Goal: Task Accomplishment & Management: Manage account settings

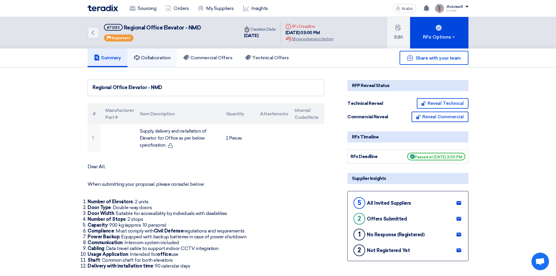
click at [154, 59] on font "Collaboration" at bounding box center [156, 58] width 30 height 6
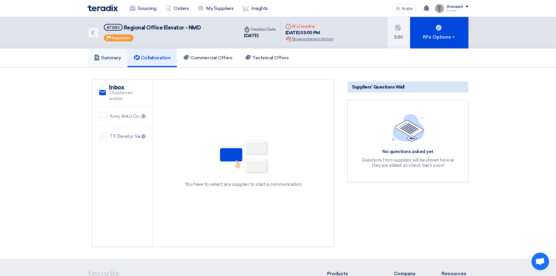
click at [112, 56] on font "Summary" at bounding box center [111, 58] width 20 height 6
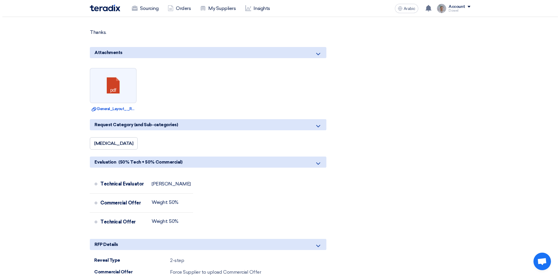
scroll to position [467, 0]
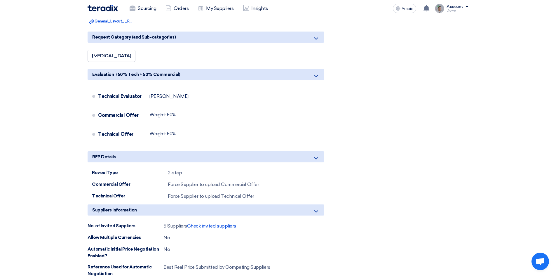
click at [209, 226] on font "Check invited suppliers" at bounding box center [211, 226] width 49 height 6
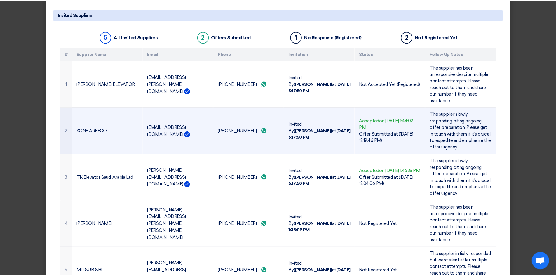
scroll to position [0, 0]
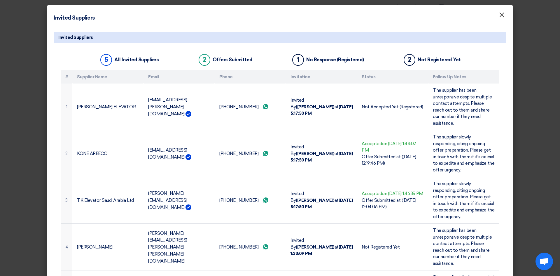
click at [500, 16] on font "×" at bounding box center [502, 16] width 6 height 12
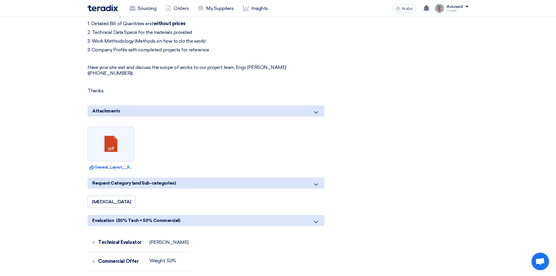
scroll to position [233, 0]
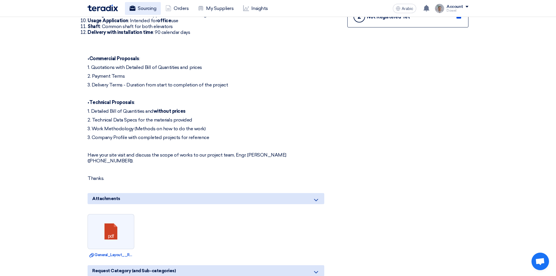
click at [150, 9] on font "Sourcing" at bounding box center [147, 9] width 18 height 6
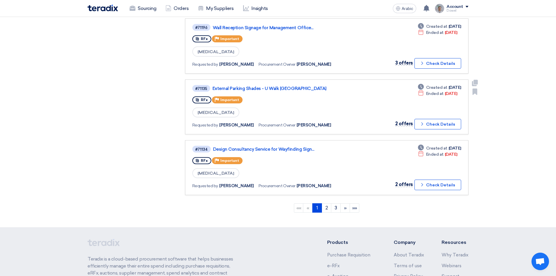
scroll to position [554, 0]
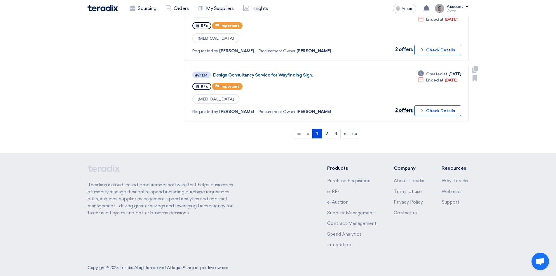
click at [286, 76] on font "Design Consultancy Service for Wayfinding Sign..." at bounding box center [263, 74] width 101 height 5
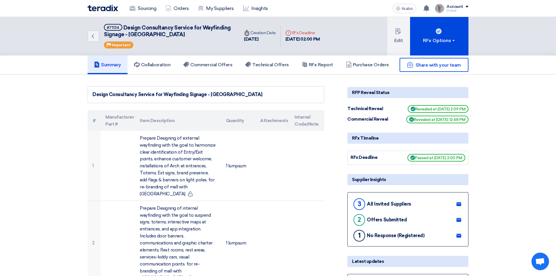
click at [364, 68] on div "Share with your team" at bounding box center [407, 65] width 121 height 14
click at [317, 61] on link "RFx Report" at bounding box center [317, 64] width 44 height 19
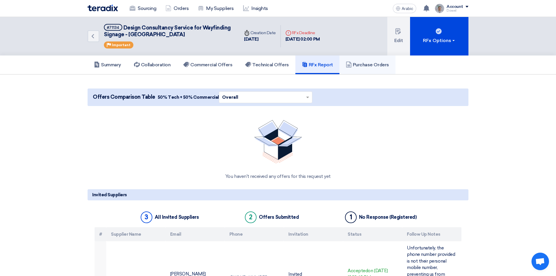
click at [366, 64] on font "Purchase Orders" at bounding box center [371, 65] width 36 height 6
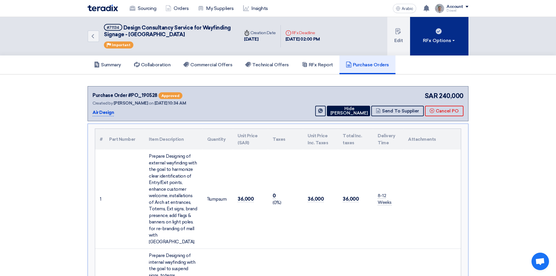
click at [453, 42] on div "RFx Options" at bounding box center [439, 40] width 33 height 7
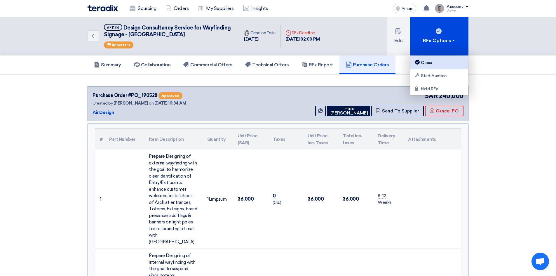
click at [432, 62] on div "Close" at bounding box center [439, 62] width 51 height 7
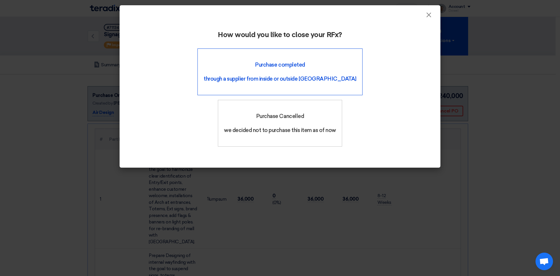
click at [218, 69] on div "Purchase completed through a supplier from inside or outside [GEOGRAPHIC_DATA]" at bounding box center [279, 71] width 165 height 47
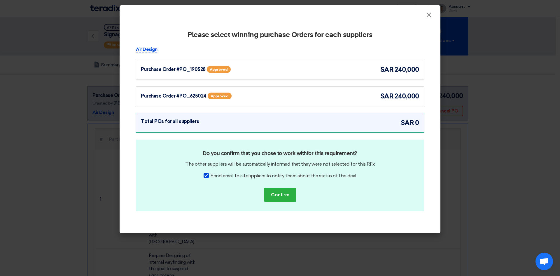
click at [208, 175] on div at bounding box center [206, 175] width 5 height 5
click at [211, 175] on input "Send email to all suppliers to notify them about the status of this deal" at bounding box center [213, 174] width 4 height 4
checkbox input "false"
click at [186, 71] on font "Purchase Order #PO_190528" at bounding box center [173, 69] width 65 height 6
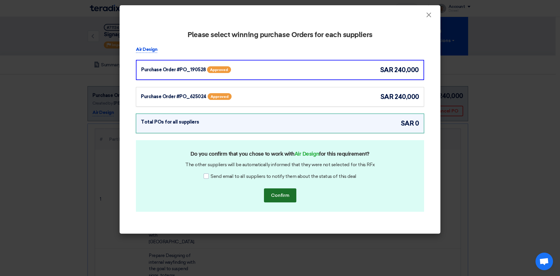
click at [279, 196] on font "Confirm" at bounding box center [280, 195] width 18 height 6
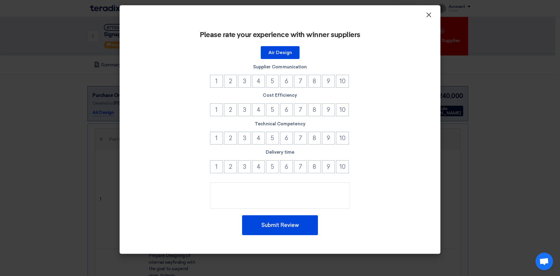
drag, startPoint x: 429, startPoint y: 18, endPoint x: 426, endPoint y: 23, distance: 5.8
click at [428, 18] on font "×" at bounding box center [429, 16] width 6 height 12
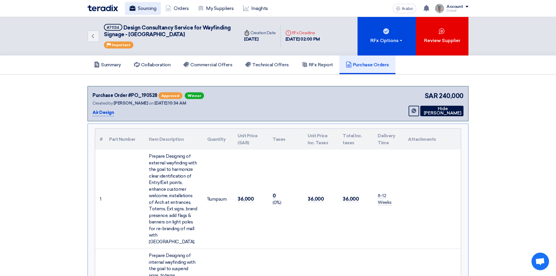
click at [149, 9] on font "Sourcing" at bounding box center [147, 9] width 18 height 6
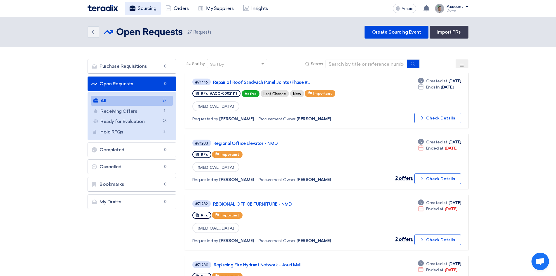
click at [148, 10] on font "Sourcing" at bounding box center [147, 9] width 18 height 6
click at [248, 80] on font "Repair of Roof Sandwich Panel Joints (Phase #..." at bounding box center [261, 82] width 97 height 5
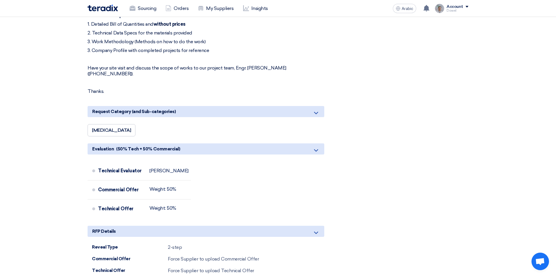
scroll to position [496, 0]
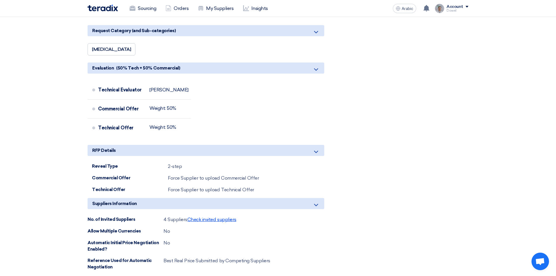
click at [219, 216] on font "Check invited suppliers" at bounding box center [211, 219] width 49 height 6
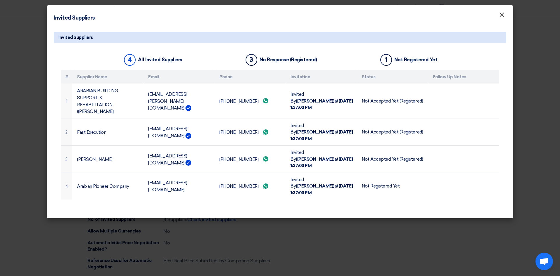
drag, startPoint x: 500, startPoint y: 15, endPoint x: 452, endPoint y: 46, distance: 57.3
click at [500, 15] on font "×" at bounding box center [502, 16] width 6 height 12
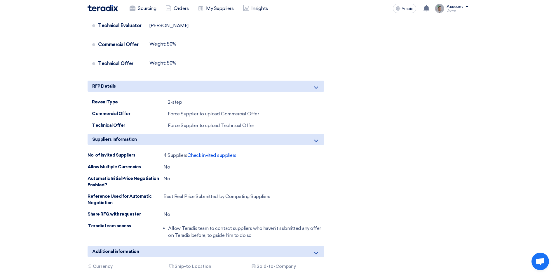
scroll to position [612, 0]
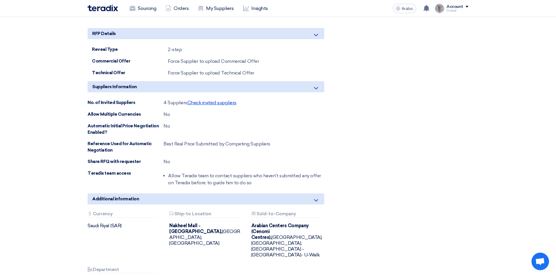
click at [224, 100] on font "Check invited suppliers" at bounding box center [211, 103] width 49 height 6
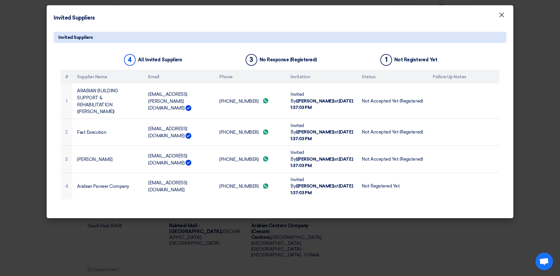
click at [499, 17] on font "×" at bounding box center [502, 16] width 6 height 12
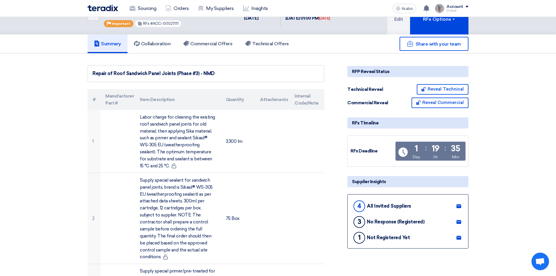
scroll to position [0, 0]
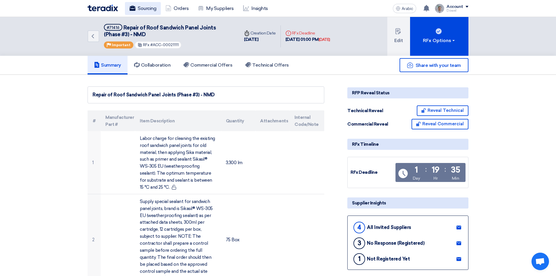
click at [137, 7] on link "Sourcing" at bounding box center [143, 8] width 36 height 13
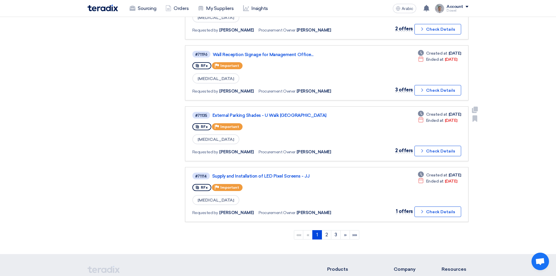
scroll to position [554, 0]
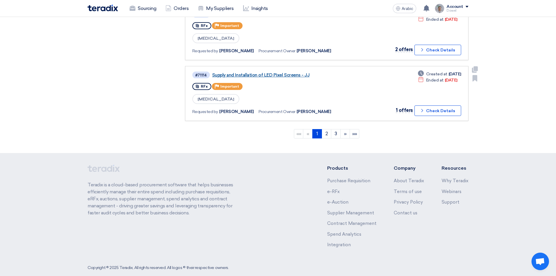
click at [254, 73] on font "Supply and Installation of LED Pixel Screens - JJ" at bounding box center [260, 74] width 97 height 5
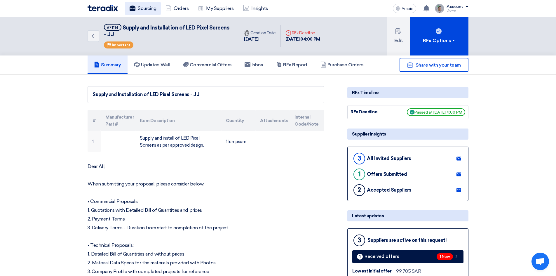
click at [140, 8] on font "Sourcing" at bounding box center [147, 9] width 18 height 6
